Goal: Task Accomplishment & Management: Complete application form

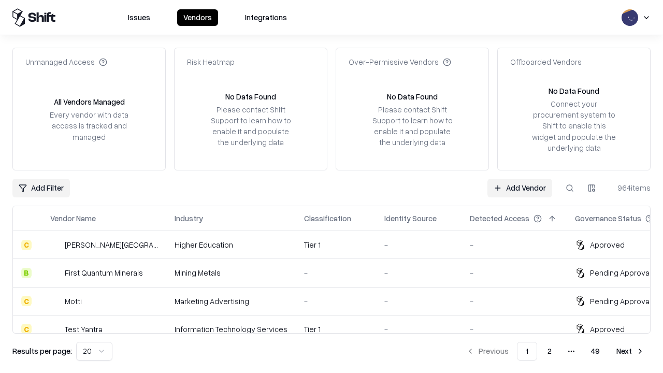
click at [520, 188] on link "Add Vendor" at bounding box center [520, 188] width 65 height 19
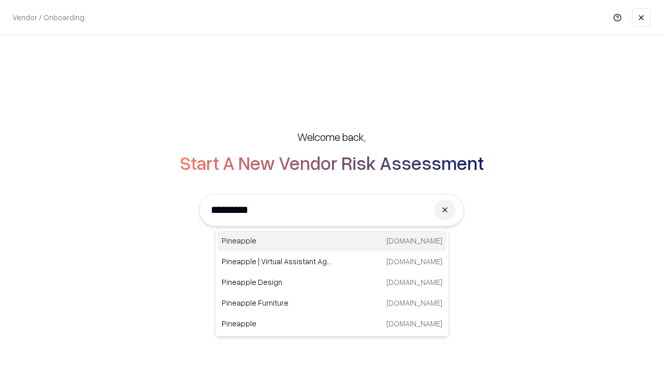
click at [332, 241] on div "Pineapple [DOMAIN_NAME]" at bounding box center [332, 241] width 229 height 21
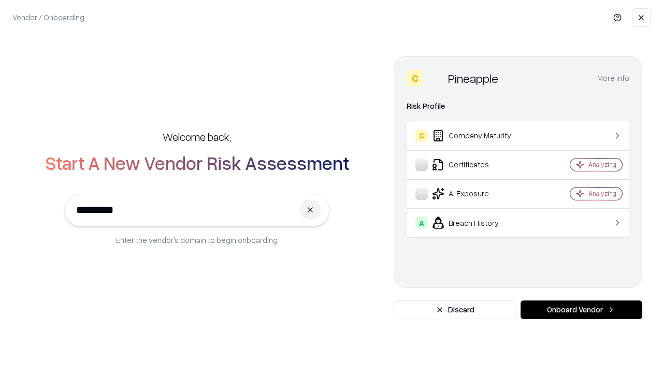
type input "*********"
click at [582, 310] on button "Onboard Vendor" at bounding box center [582, 310] width 122 height 19
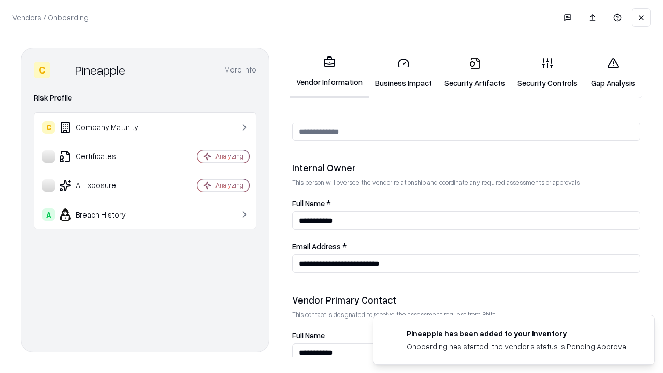
scroll to position [537, 0]
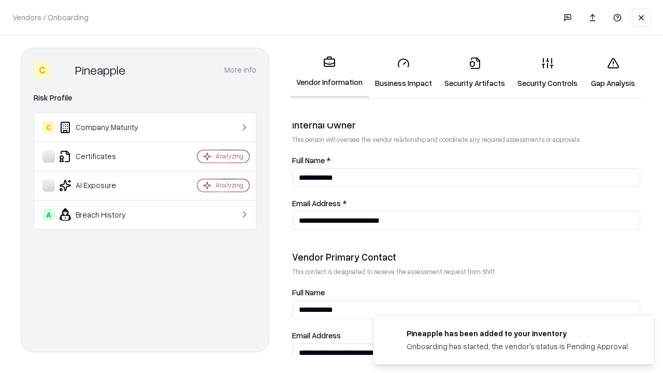
click at [404, 73] on link "Business Impact" at bounding box center [403, 73] width 69 height 48
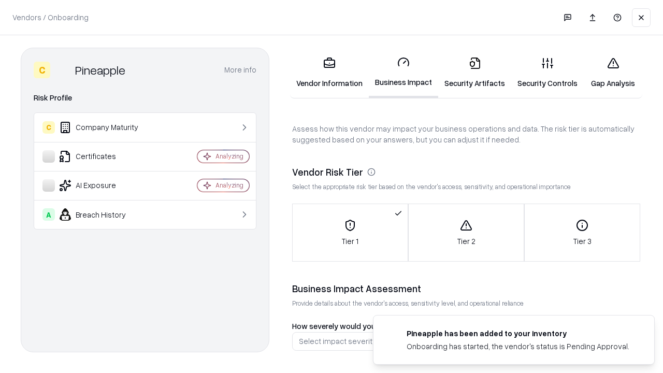
click at [475, 73] on link "Security Artifacts" at bounding box center [474, 73] width 73 height 48
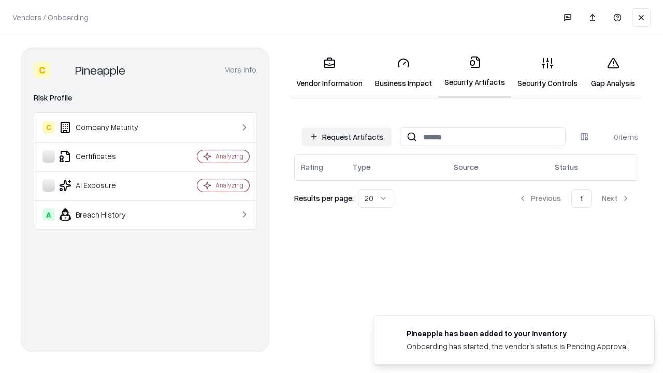
click at [347, 137] on button "Request Artifacts" at bounding box center [347, 136] width 90 height 19
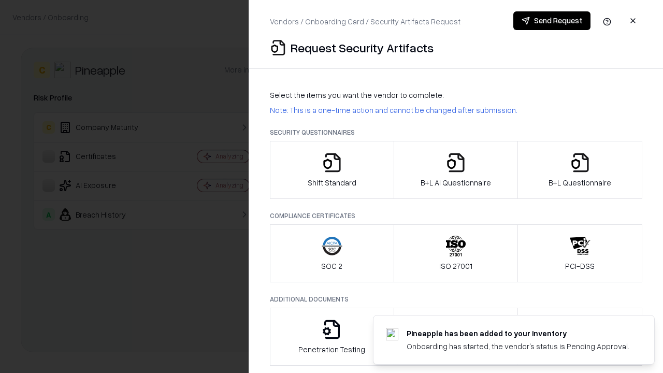
click at [332, 170] on icon "button" at bounding box center [332, 162] width 21 height 21
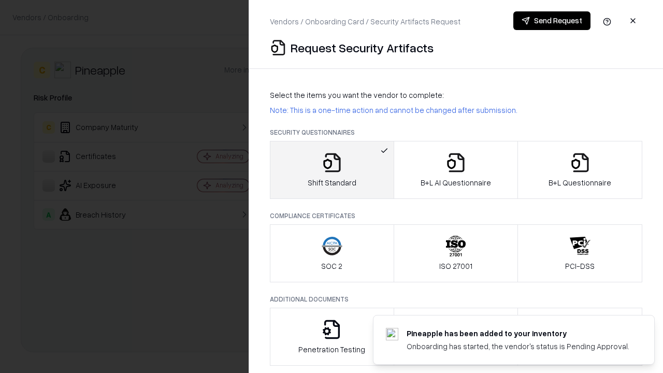
click at [552, 21] on button "Send Request" at bounding box center [552, 20] width 77 height 19
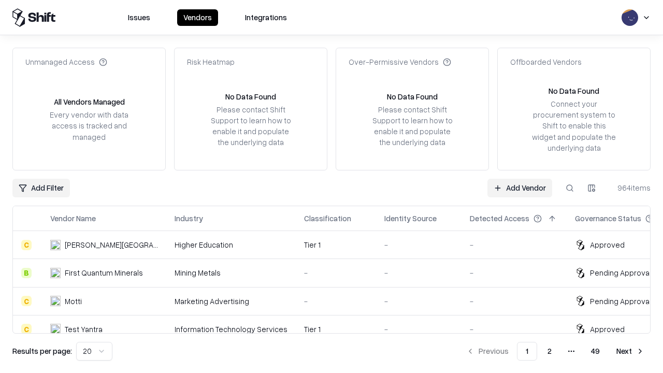
click at [570, 188] on button at bounding box center [570, 188] width 19 height 19
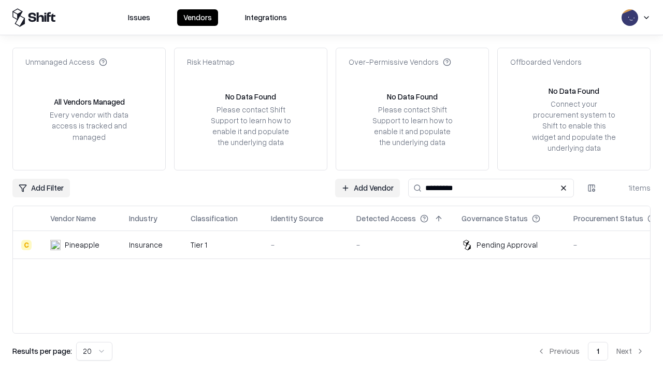
type input "*********"
click at [338, 245] on div "-" at bounding box center [305, 244] width 69 height 11
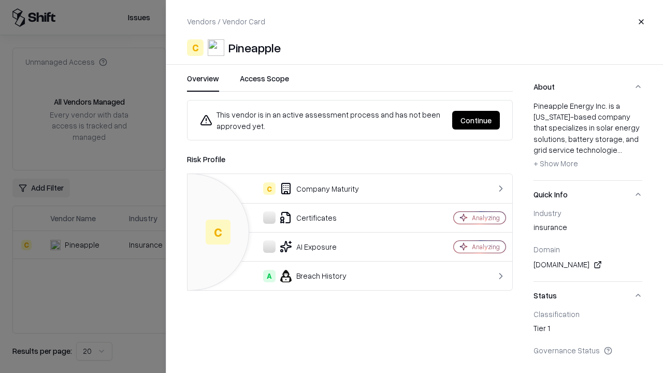
click at [476, 120] on button "Continue" at bounding box center [476, 120] width 48 height 19
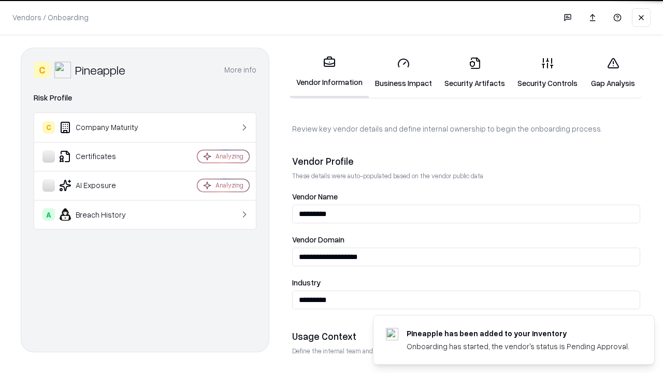
click at [475, 73] on link "Security Artifacts" at bounding box center [474, 73] width 73 height 48
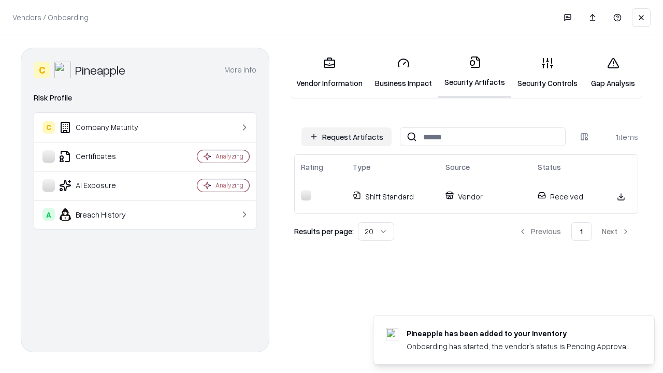
click at [613, 73] on link "Gap Analysis" at bounding box center [613, 73] width 59 height 48
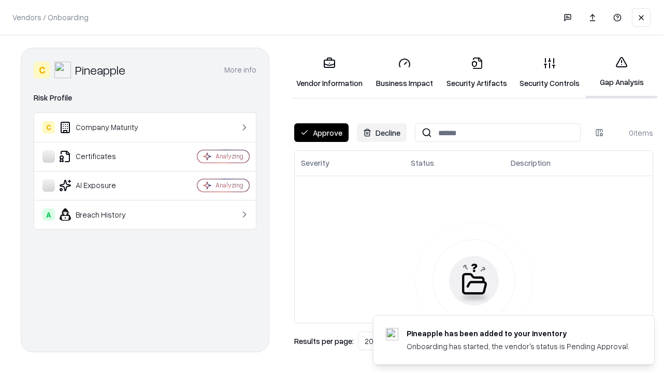
click at [321, 133] on button "Approve" at bounding box center [321, 132] width 54 height 19
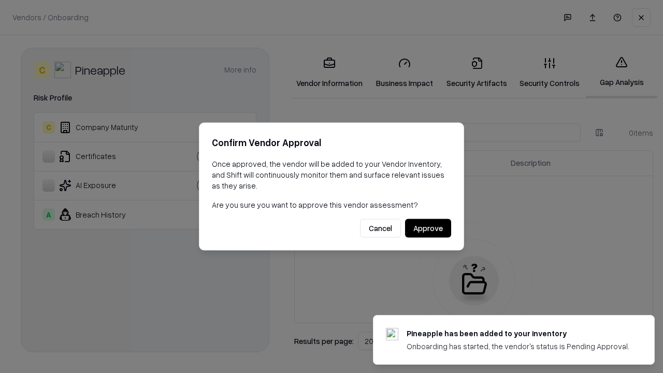
click at [428, 228] on button "Approve" at bounding box center [428, 228] width 46 height 19
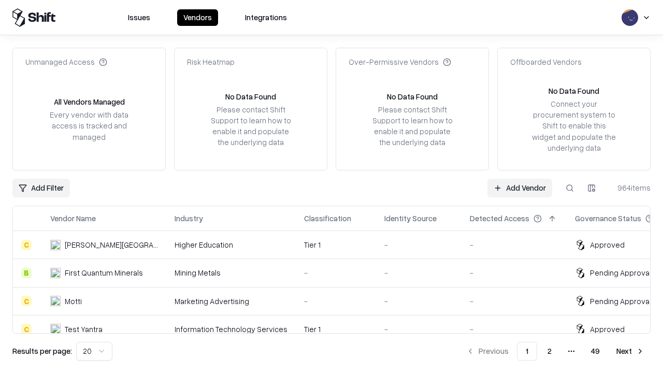
type input "*********"
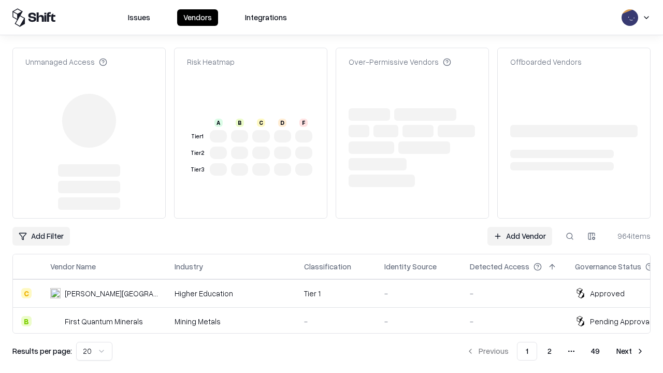
click at [520, 227] on link "Add Vendor" at bounding box center [520, 236] width 65 height 19
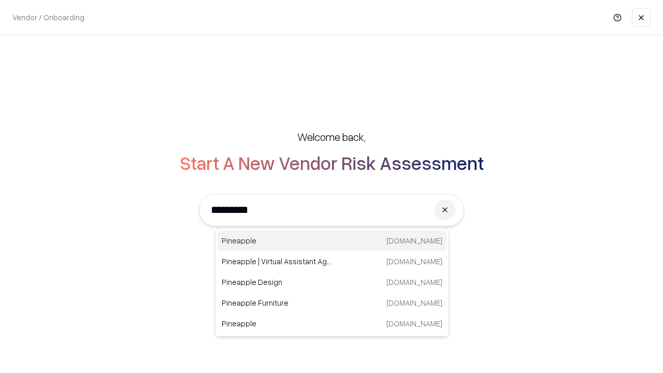
click at [332, 241] on div "Pineapple pineappleenergy.com" at bounding box center [332, 241] width 229 height 21
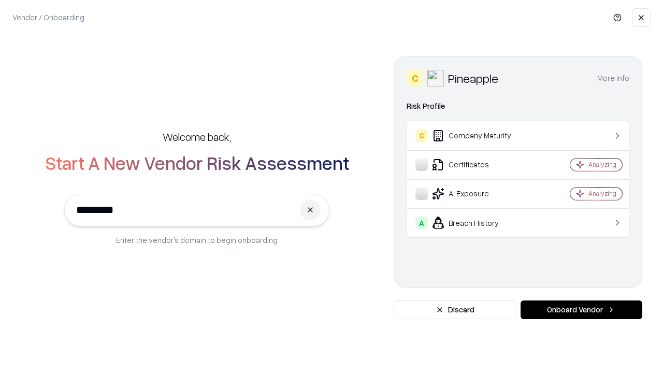
type input "*********"
click at [582, 310] on button "Onboard Vendor" at bounding box center [582, 310] width 122 height 19
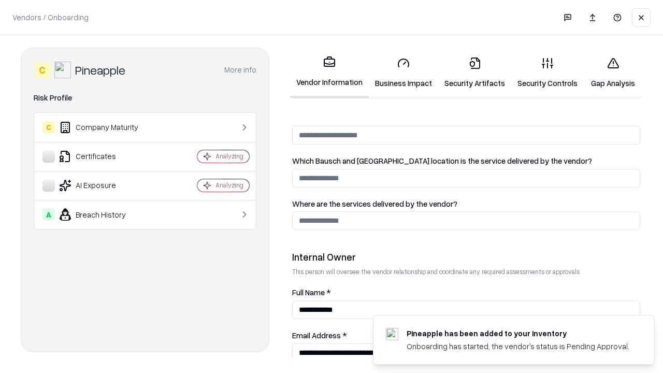
scroll to position [494, 0]
